Goal: Navigation & Orientation: Find specific page/section

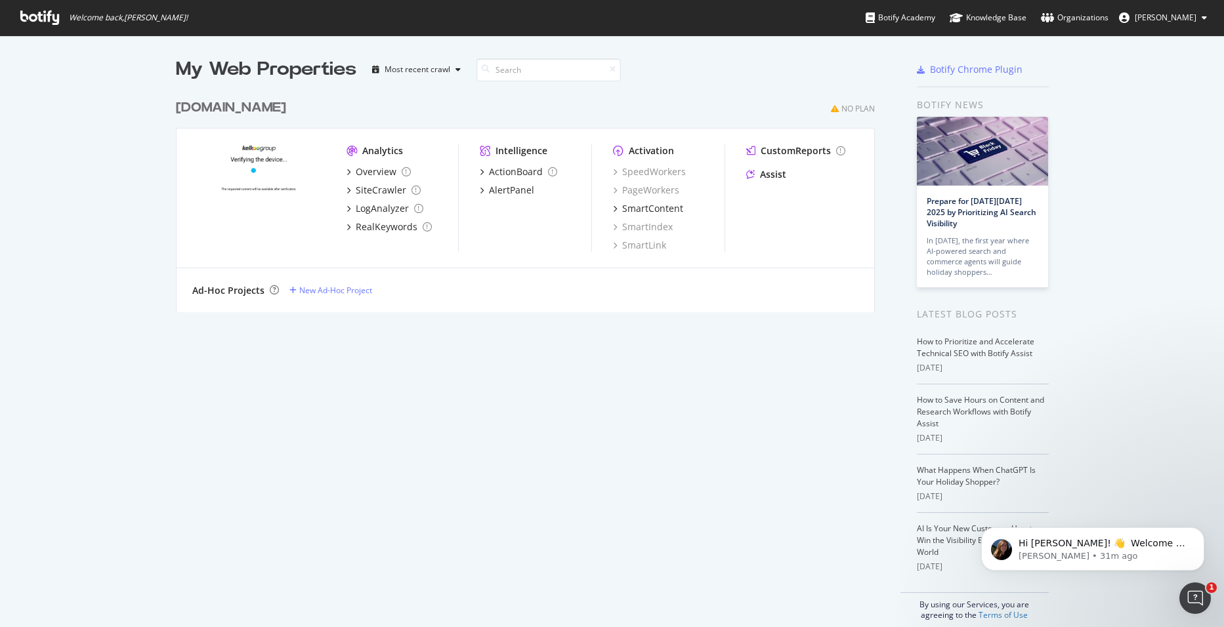
scroll to position [617, 1204]
click at [413, 71] on div "Most recent crawl" at bounding box center [418, 70] width 66 height 8
click at [412, 90] on div "Most recent crawl" at bounding box center [428, 91] width 69 height 11
click at [1170, 16] on span "[PERSON_NAME]" at bounding box center [1166, 17] width 62 height 11
click at [1147, 104] on span "Kelkoo org" at bounding box center [1147, 101] width 39 height 11
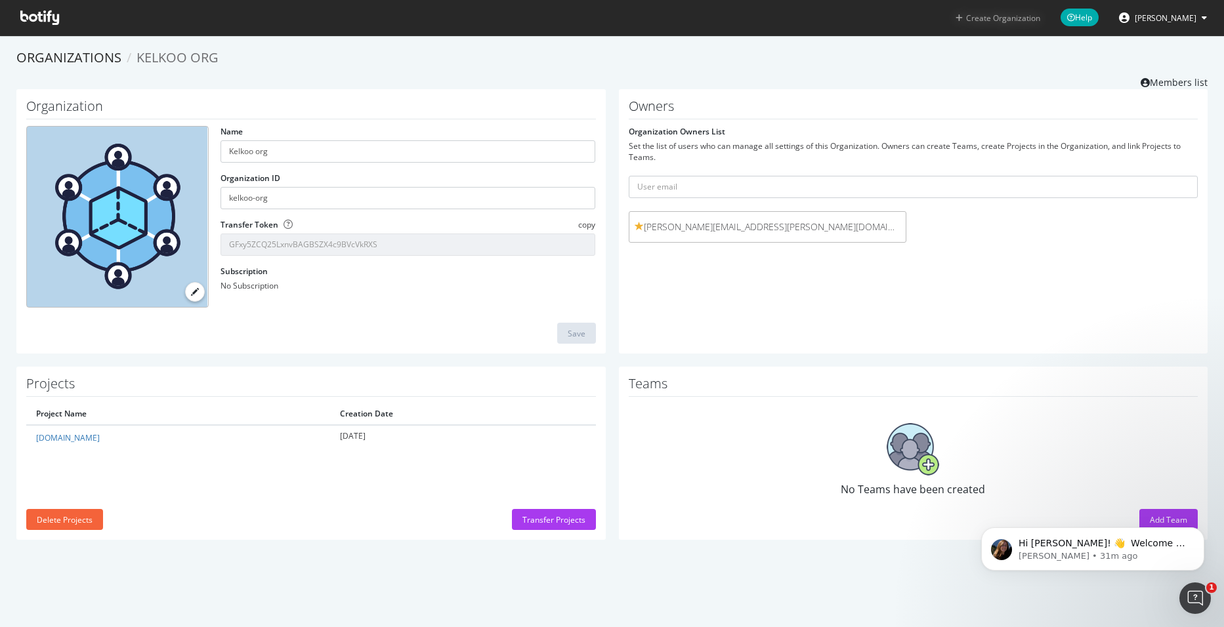
click at [1009, 18] on button "Create Organization" at bounding box center [998, 18] width 86 height 12
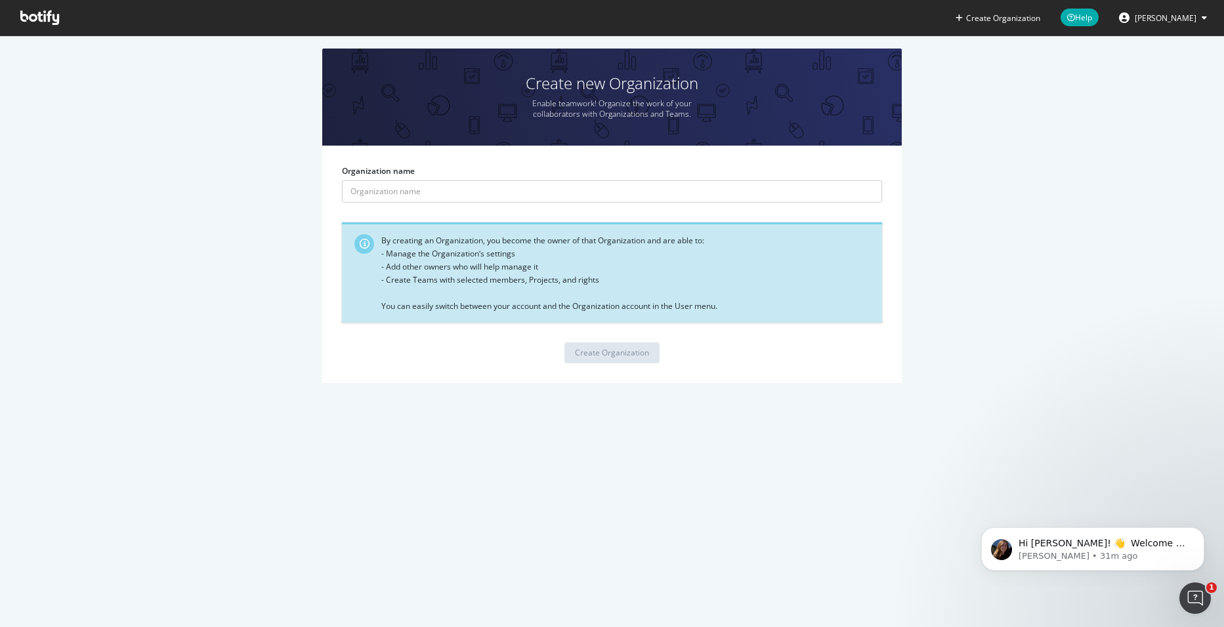
click at [42, 16] on icon at bounding box center [39, 17] width 39 height 14
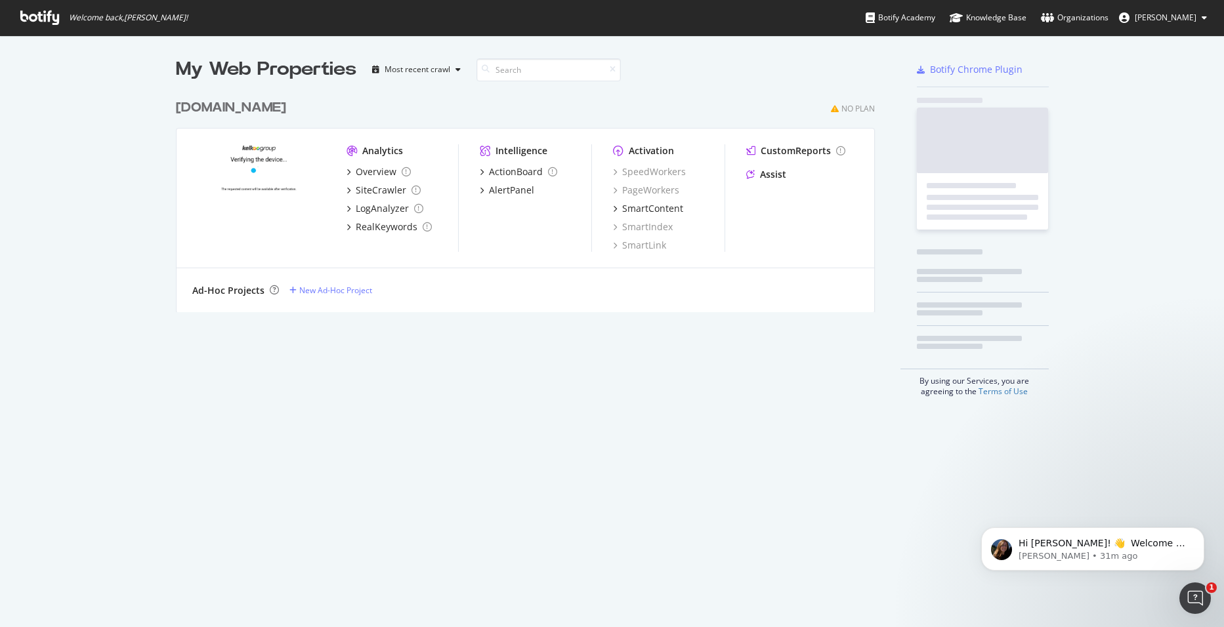
scroll to position [617, 1204]
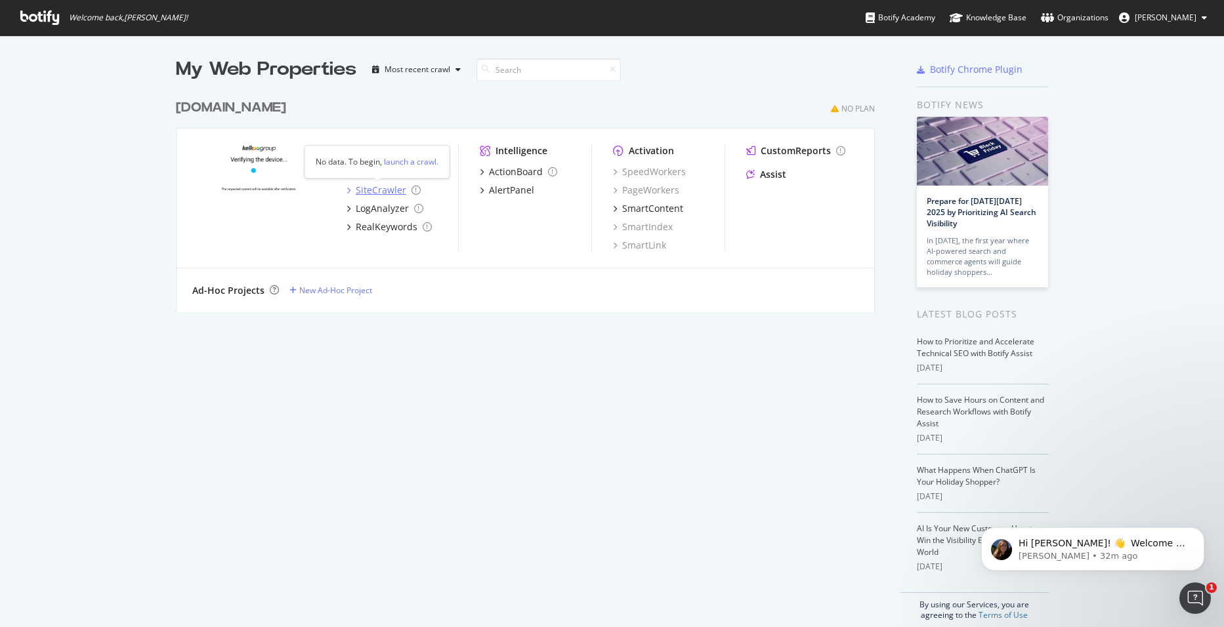
click at [346, 190] on icon "grid" at bounding box center [348, 190] width 4 height 7
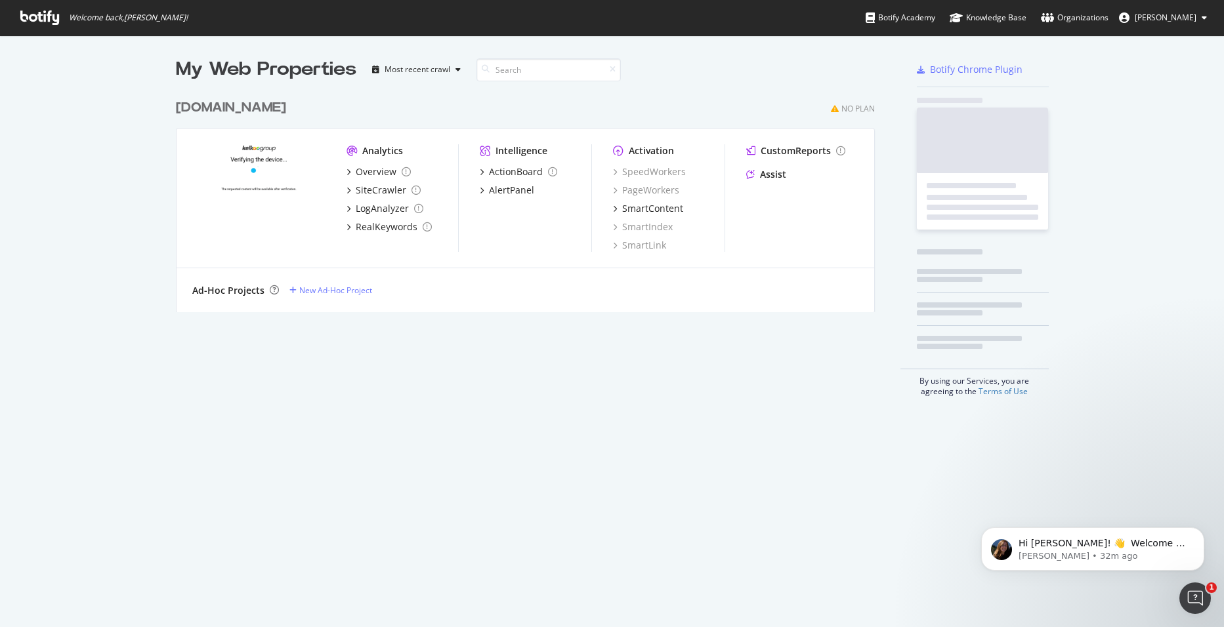
scroll to position [617, 1204]
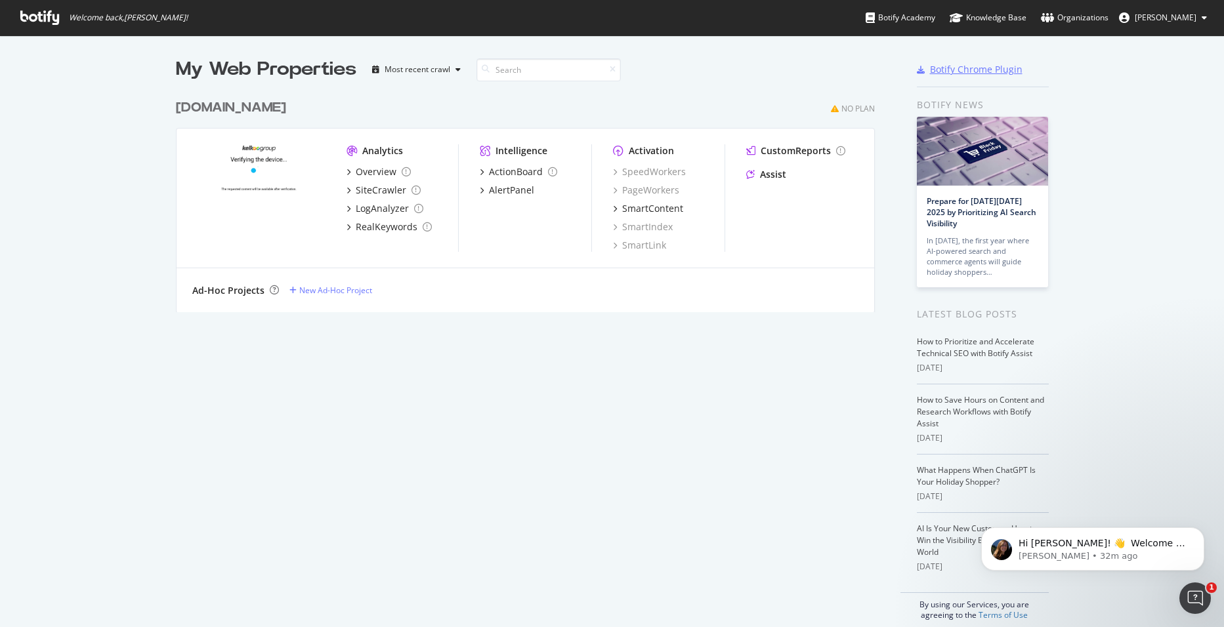
click at [965, 68] on div "Botify Chrome Plugin" at bounding box center [976, 69] width 93 height 13
